Goal: Check status: Check status

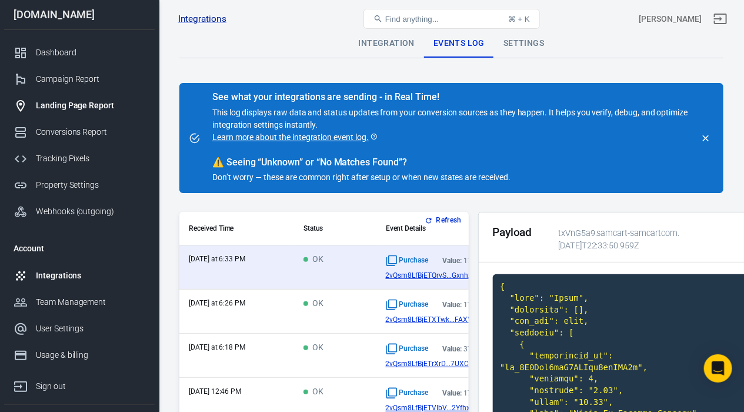
click at [56, 101] on div "Landing Page Report" at bounding box center [90, 105] width 109 height 12
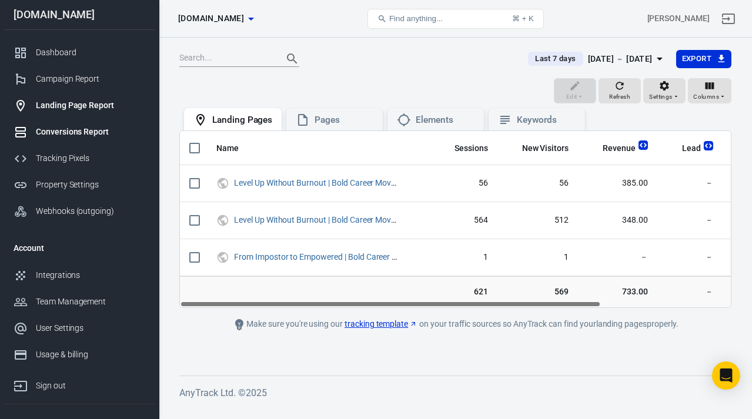
click at [55, 132] on div "Conversions Report" at bounding box center [90, 132] width 109 height 12
